Goal: Task Accomplishment & Management: Use online tool/utility

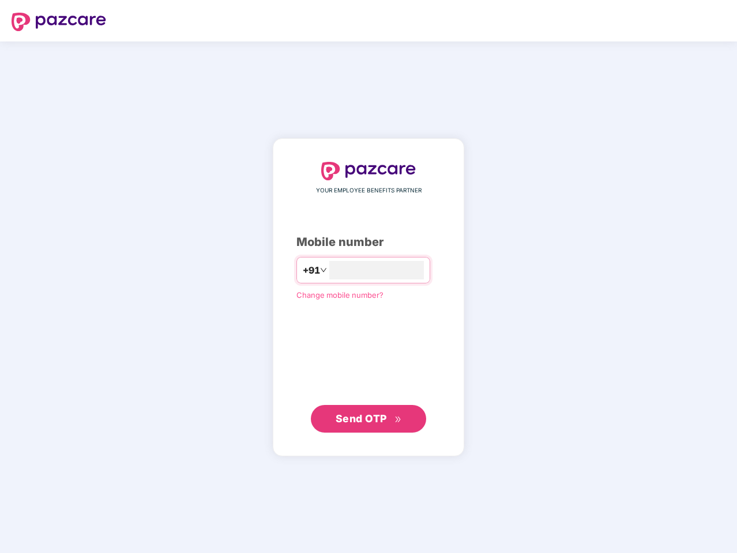
click at [368, 277] on input "number" at bounding box center [376, 270] width 95 height 18
click at [59, 22] on img at bounding box center [59, 22] width 95 height 18
click at [302, 270] on span "+91" at bounding box center [310, 270] width 17 height 14
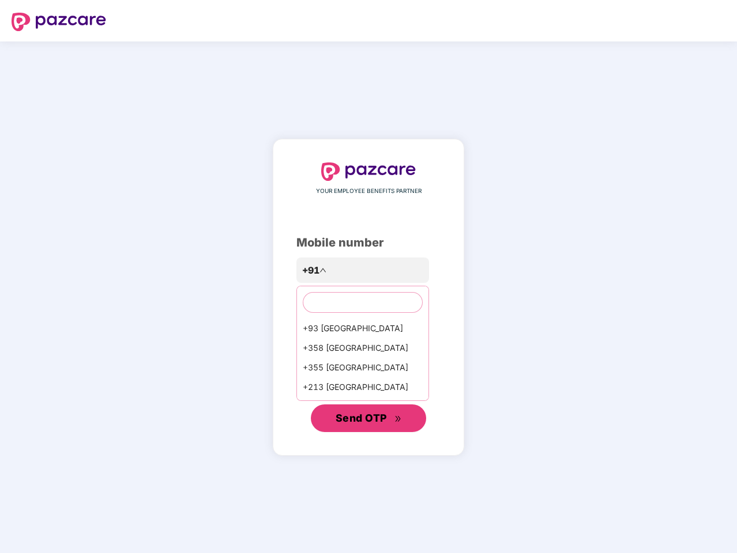
click at [368, 419] on span "Send OTP" at bounding box center [361, 418] width 51 height 12
